Goal: Find specific page/section: Find specific page/section

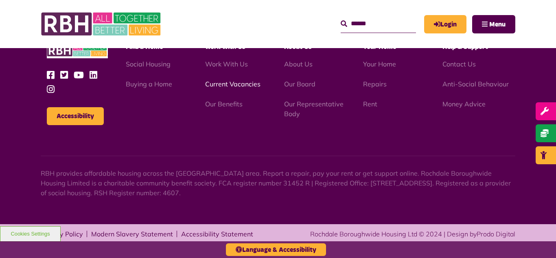
scroll to position [1347, 0]
click at [218, 86] on link "Current Vacancies" at bounding box center [232, 84] width 55 height 8
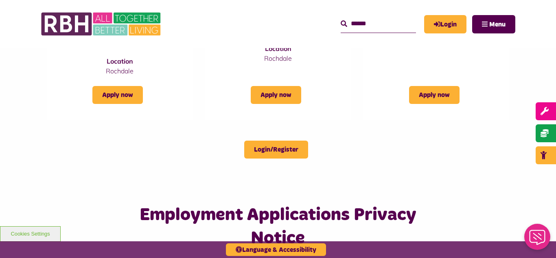
scroll to position [635, 0]
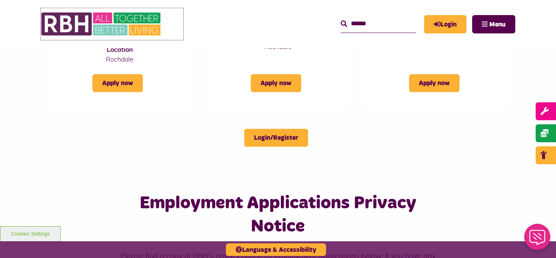
click at [112, 24] on img at bounding box center [102, 24] width 122 height 32
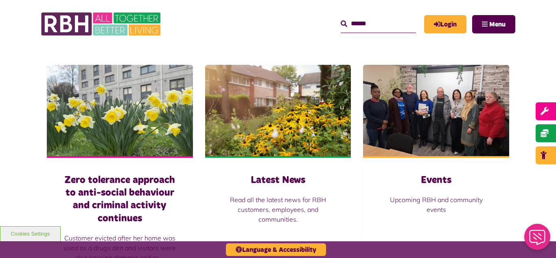
scroll to position [537, 0]
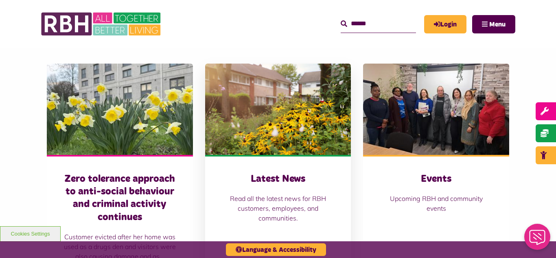
click at [271, 139] on img at bounding box center [278, 108] width 146 height 91
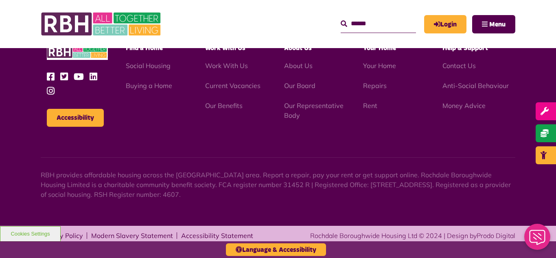
scroll to position [886, 0]
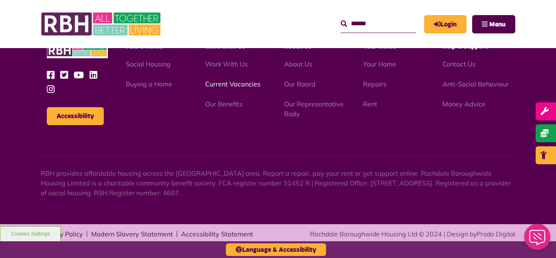
click at [232, 83] on link "Current Vacancies" at bounding box center [232, 84] width 55 height 8
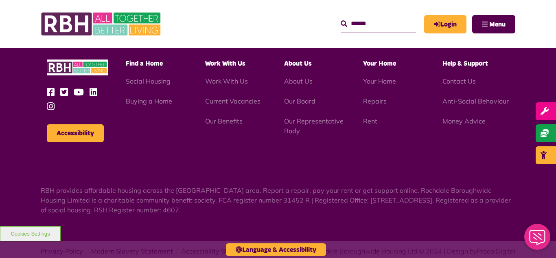
scroll to position [1177, 0]
